Goal: Information Seeking & Learning: Learn about a topic

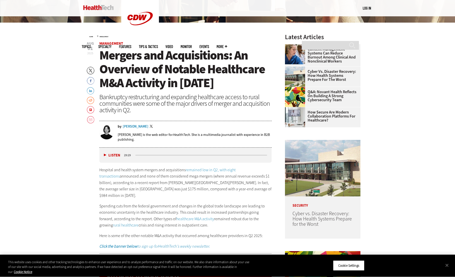
scroll to position [204, 0]
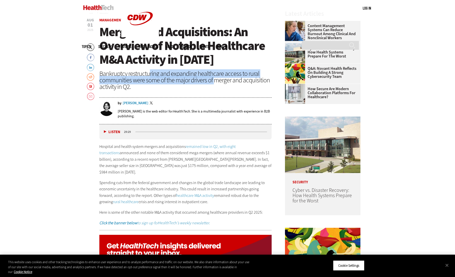
drag, startPoint x: 149, startPoint y: 75, endPoint x: 216, endPoint y: 78, distance: 66.5
click at [216, 78] on div "Bankruptcy restructuring and expanding healthcare access to rural communities w…" at bounding box center [185, 80] width 173 height 20
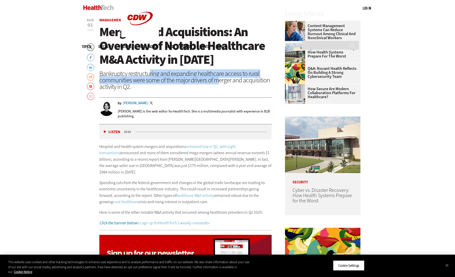
click at [216, 78] on div "Bankruptcy restructuring and expanding healthcare access to rural communities w…" at bounding box center [185, 80] width 173 height 20
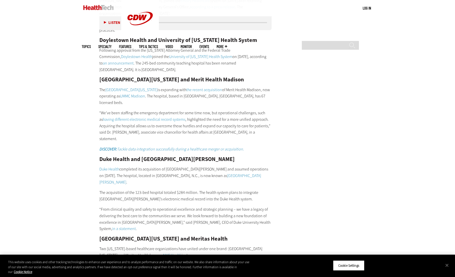
scroll to position [883, 0]
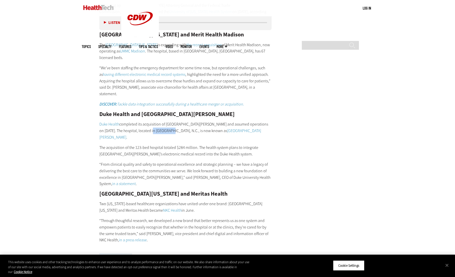
drag, startPoint x: 141, startPoint y: 85, endPoint x: 159, endPoint y: 87, distance: 18.9
click at [159, 121] on p "Duke Health completed its acquisition of [GEOGRAPHIC_DATA][PERSON_NAME] and ass…" at bounding box center [185, 130] width 173 height 19
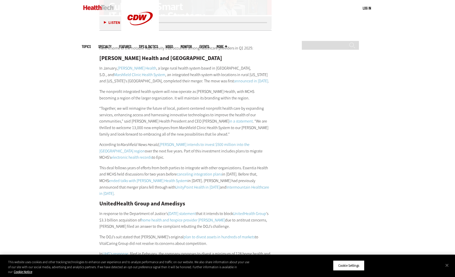
scroll to position [1954, 0]
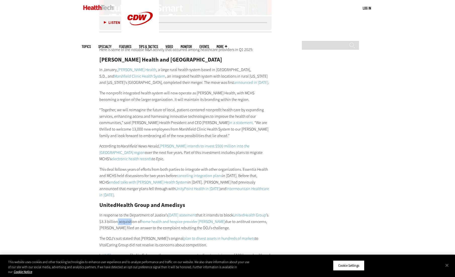
drag, startPoint x: 130, startPoint y: 83, endPoint x: 144, endPoint y: 83, distance: 14.6
click at [144, 212] on p "In response to the Department of Justice’s [DATE] statement that it intends to …" at bounding box center [185, 221] width 173 height 19
drag, startPoint x: 130, startPoint y: 89, endPoint x: 153, endPoint y: 97, distance: 25.1
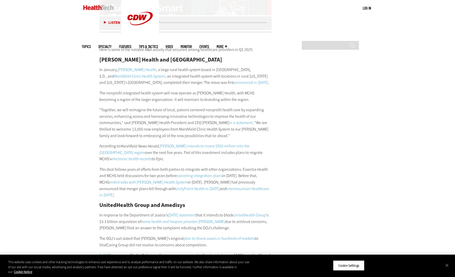
click at [151, 212] on p "In response to the Department of Justice’s [DATE] statement that it intends to …" at bounding box center [185, 221] width 173 height 19
drag, startPoint x: 154, startPoint y: 94, endPoint x: 141, endPoint y: 94, distance: 13.1
click at [142, 212] on p "In response to the Department of Justice’s [DATE] statement that it intends to …" at bounding box center [185, 221] width 173 height 19
click at [141, 212] on p "In response to the Department of Justice’s [DATE] statement that it intends to …" at bounding box center [185, 221] width 173 height 19
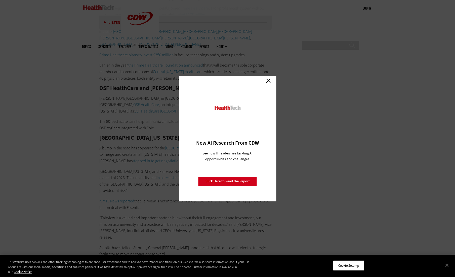
scroll to position [2342, 0]
click at [268, 82] on link "Close" at bounding box center [269, 81] width 8 height 8
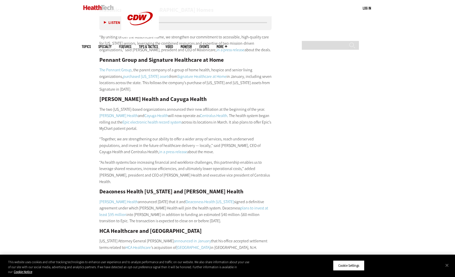
scroll to position [2734, 0]
